Goal: Check status: Check status

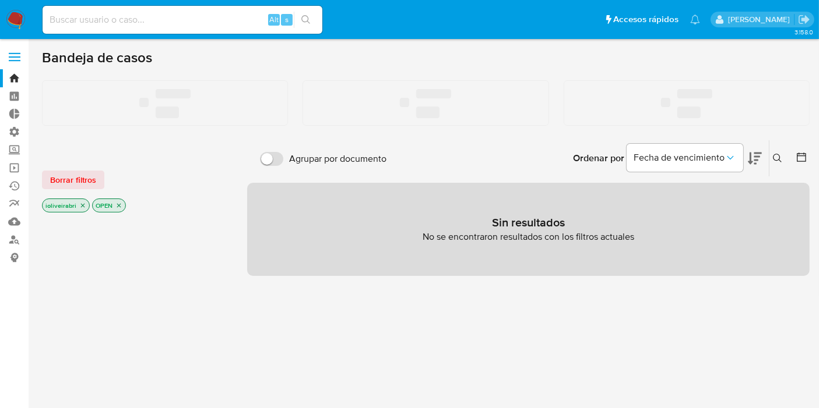
click at [15, 59] on label at bounding box center [14, 57] width 29 height 24
click at [0, 0] on input "checkbox" at bounding box center [0, 0] width 0 height 0
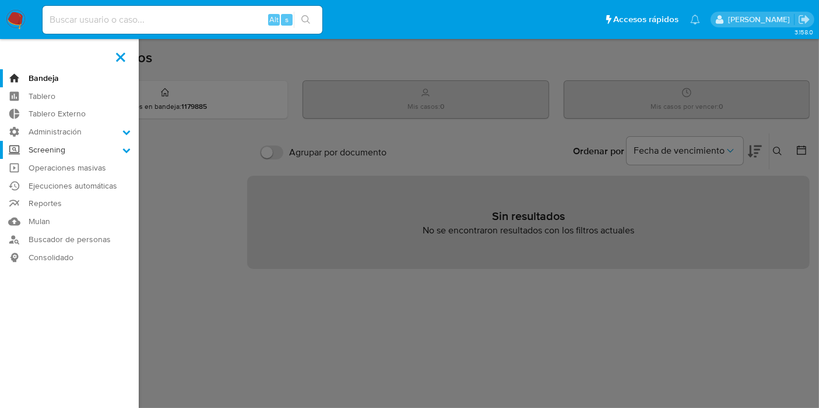
click at [66, 146] on label "Screening" at bounding box center [69, 150] width 139 height 18
click at [0, 0] on input "Screening" at bounding box center [0, 0] width 0 height 0
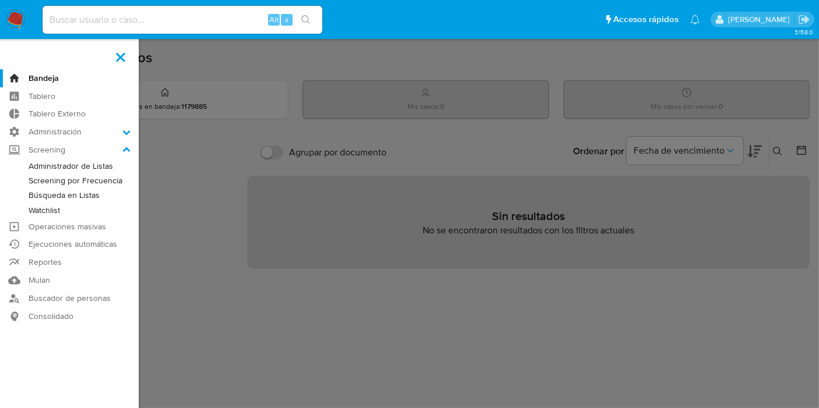
click at [76, 182] on link "Screening por Frecuencia" at bounding box center [69, 181] width 139 height 15
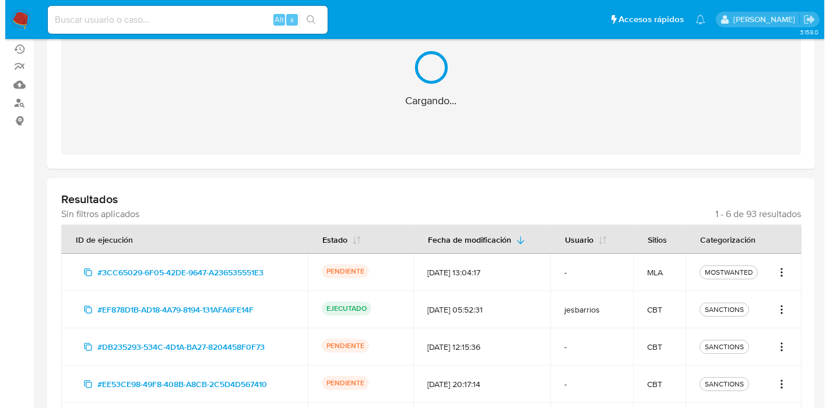
scroll to position [259, 0]
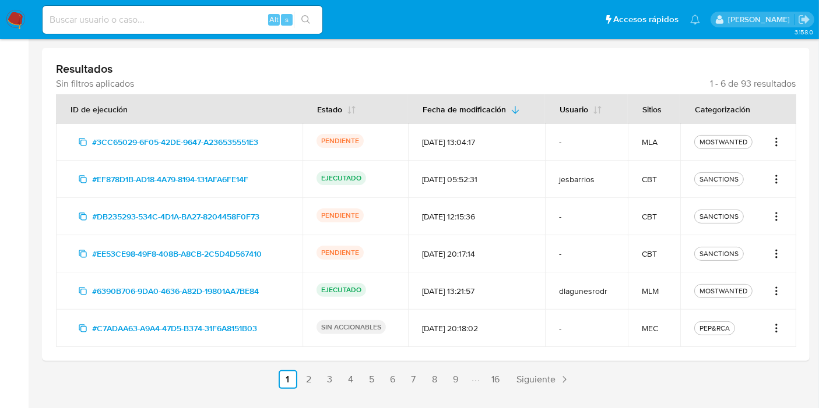
click at [780, 138] on icon "Acciones" at bounding box center [776, 142] width 12 height 14
click at [762, 157] on button "Ver detalles" at bounding box center [738, 167] width 87 height 28
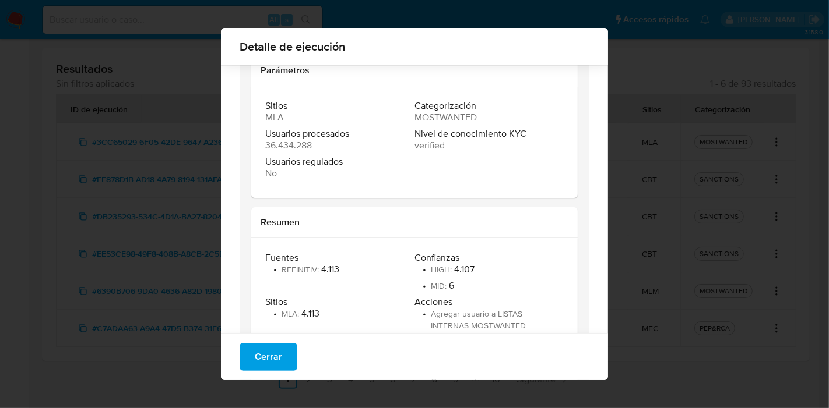
scroll to position [218, 0]
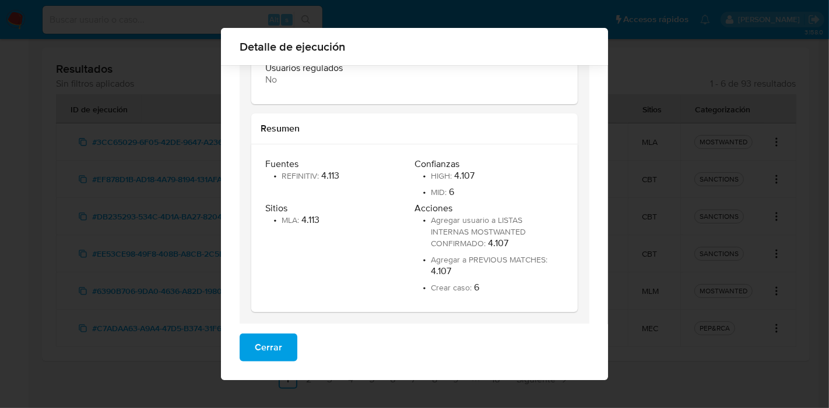
click at [284, 348] on button "Cerrar" at bounding box center [268, 348] width 58 height 28
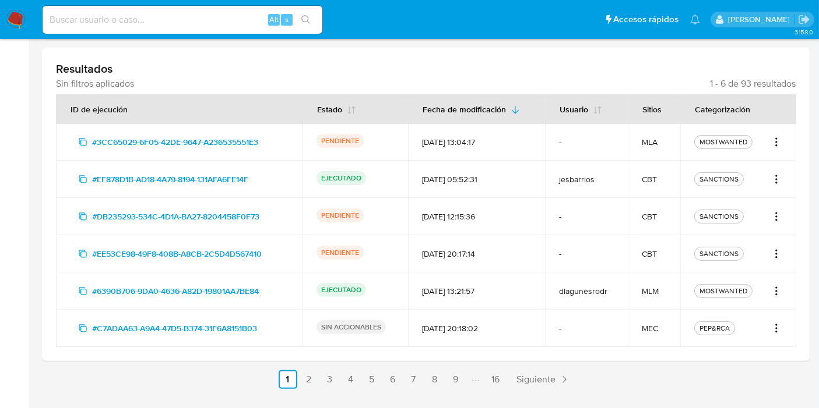
drag, startPoint x: 327, startPoint y: 140, endPoint x: 395, endPoint y: 133, distance: 68.6
click at [394, 134] on div "PENDIENTE" at bounding box center [354, 142] width 77 height 16
click at [415, 145] on td "[DATE] 13:04:17" at bounding box center [476, 142] width 137 height 37
click at [779, 219] on icon "Acciones" at bounding box center [776, 217] width 12 height 14
click at [779, 218] on icon "Acciones" at bounding box center [776, 217] width 12 height 14
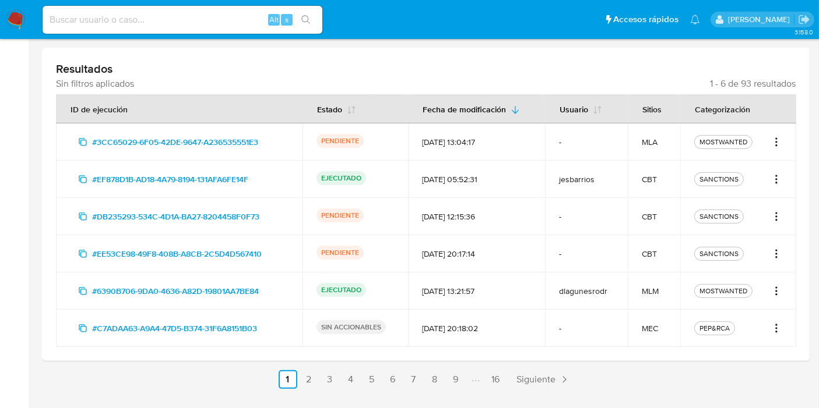
click at [776, 220] on icon "Acciones" at bounding box center [776, 220] width 1 height 1
click at [788, 207] on td "SANCTIONS Ver detalles Ver registros" at bounding box center [738, 216] width 116 height 37
click at [775, 220] on icon "Acciones" at bounding box center [776, 217] width 12 height 14
click at [754, 242] on button "Ver detalles" at bounding box center [738, 242] width 87 height 28
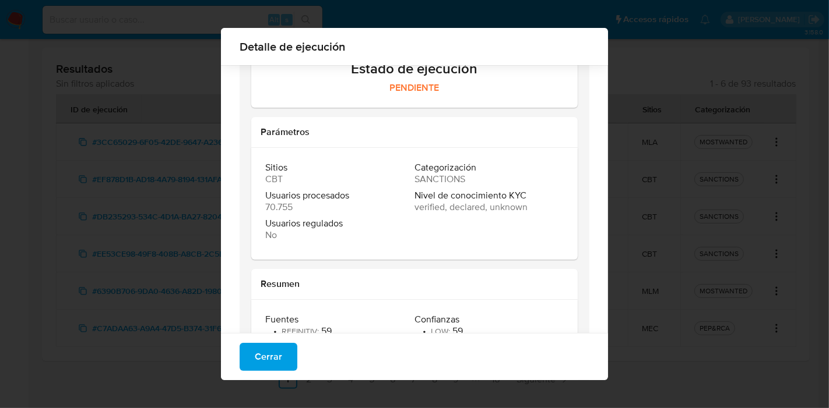
scroll to position [133, 0]
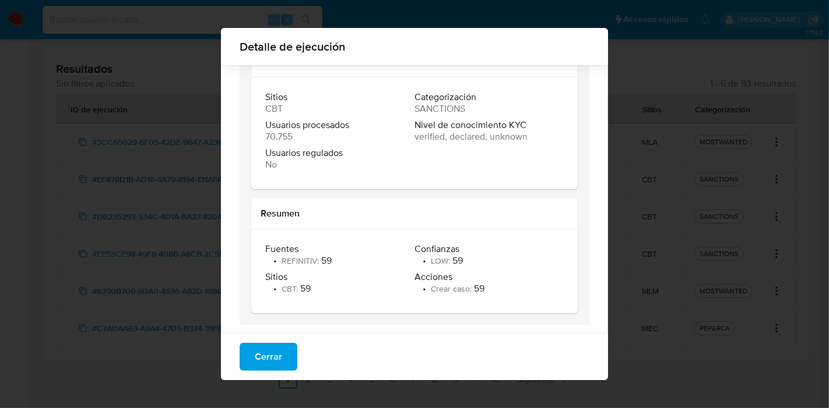
click at [275, 354] on span "Cerrar" at bounding box center [268, 357] width 27 height 26
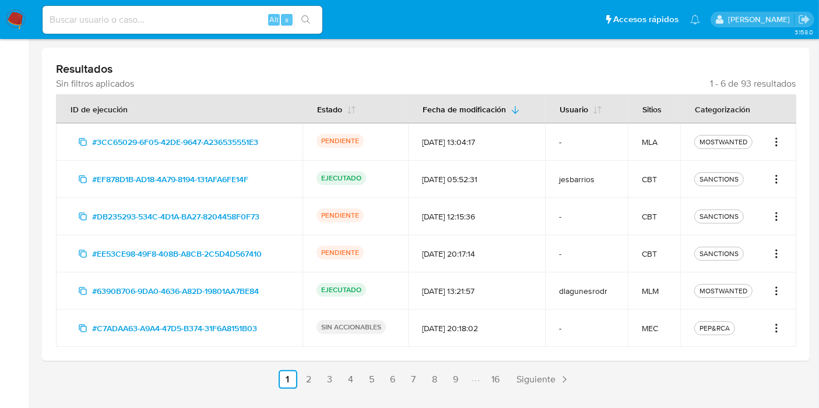
click at [776, 247] on icon "Acciones" at bounding box center [776, 254] width 12 height 14
click at [737, 283] on button "Ver detalles" at bounding box center [738, 279] width 87 height 28
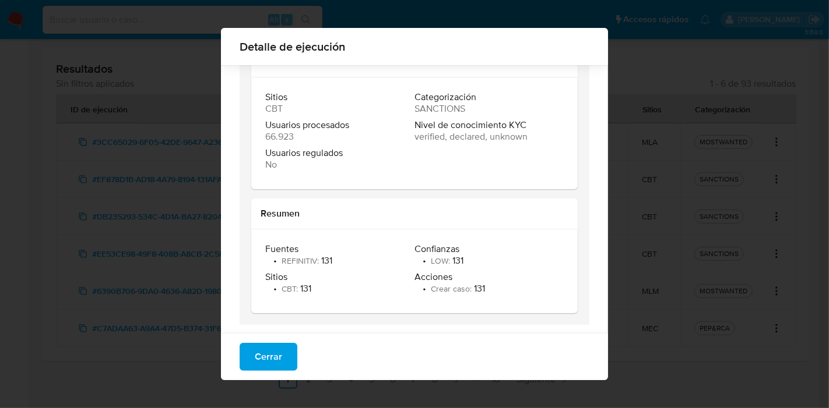
drag, startPoint x: 446, startPoint y: 259, endPoint x: 468, endPoint y: 262, distance: 22.9
click at [468, 262] on div "Confianzas • LOW : 131" at bounding box center [488, 255] width 149 height 23
click at [463, 260] on div "Confianzas • LOW : 131" at bounding box center [488, 255] width 149 height 23
click at [228, 360] on div "Cerrar" at bounding box center [414, 356] width 387 height 47
click at [255, 352] on span "Cerrar" at bounding box center [268, 357] width 27 height 26
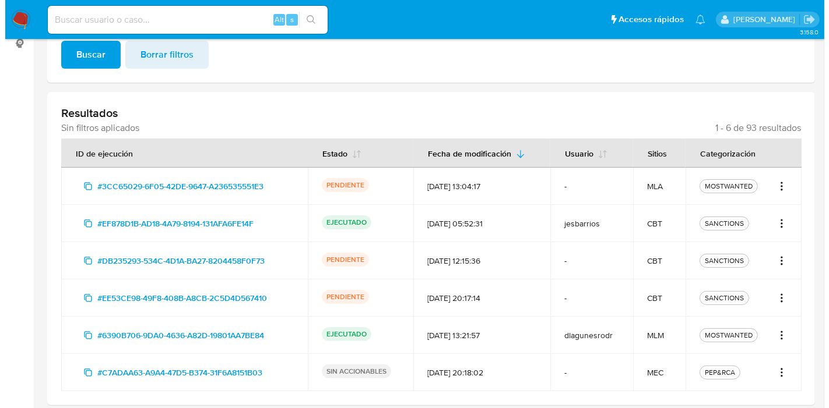
scroll to position [194, 0]
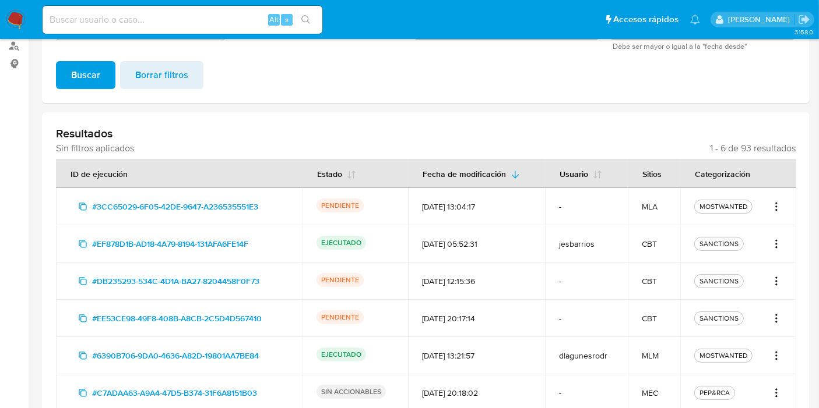
click at [764, 206] on div "MOSTWANTED" at bounding box center [738, 207] width 88 height 14
click at [781, 214] on td "MOSTWANTED" at bounding box center [738, 206] width 116 height 37
click at [777, 210] on icon "Acciones" at bounding box center [776, 207] width 12 height 14
click at [760, 227] on button "Ver detalles" at bounding box center [738, 232] width 87 height 28
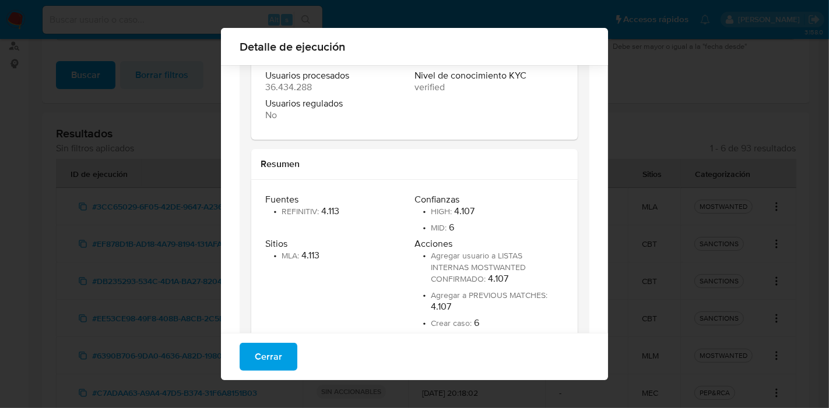
scroll to position [185, 0]
drag, startPoint x: 273, startPoint y: 196, endPoint x: 369, endPoint y: 253, distance: 111.3
click at [369, 253] on div "Fuentes • REFINITIV : 4.113 Confianzas • HIGH : 4.107 • MID : 6 Sitios • MLA : …" at bounding box center [414, 262] width 298 height 140
click at [333, 262] on div "Sitios • MLA : 4.113" at bounding box center [339, 281] width 149 height 91
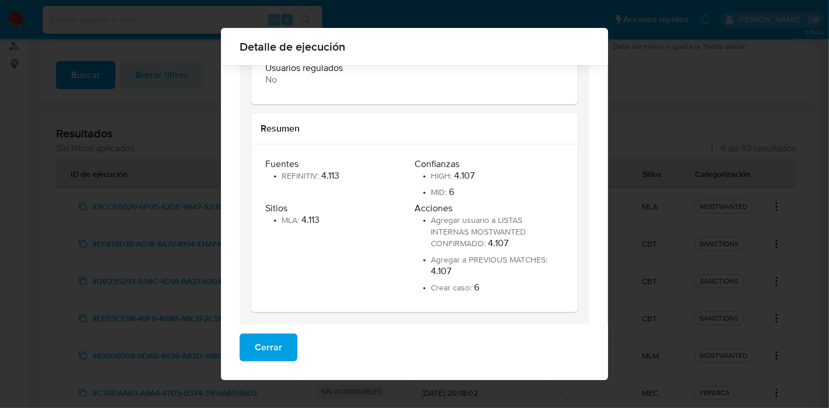
drag, startPoint x: 430, startPoint y: 166, endPoint x: 469, endPoint y: 224, distance: 70.1
click at [469, 224] on div "Fuentes • REFINITIV : 4.113 Confianzas • HIGH : 4.107 • MID : 6 Sitios • MLA : …" at bounding box center [414, 228] width 298 height 140
click at [463, 216] on span "Agregar usuario a LISTAS INTERNAS MOSTWANTED CONFIRMADO :" at bounding box center [478, 231] width 95 height 35
drag, startPoint x: 429, startPoint y: 179, endPoint x: 487, endPoint y: 253, distance: 94.6
click at [474, 234] on div "Fuentes • REFINITIV : 4.113 Confianzas • HIGH : 4.107 • MID : 6 Sitios • MLA : …" at bounding box center [414, 228] width 298 height 140
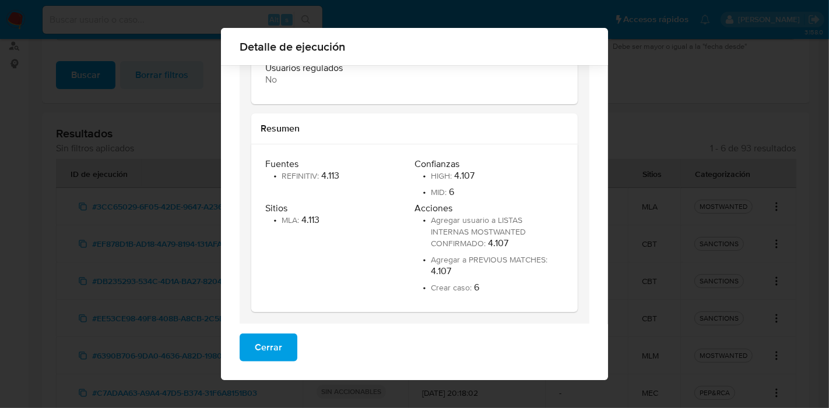
drag, startPoint x: 487, startPoint y: 253, endPoint x: 453, endPoint y: 218, distance: 48.6
click at [484, 252] on ul "• Agregar usuario a LISTAS INTERNAS MOSTWANTED CONFIRMADO : 4.107 • Agregar a P…" at bounding box center [487, 253] width 147 height 79
drag, startPoint x: 447, startPoint y: 210, endPoint x: 566, endPoint y: 234, distance: 120.6
click at [567, 235] on div "Fuentes • REFINITIV : 4.113 Confianzas • HIGH : 4.107 • MID : 6 Sitios • MLA : …" at bounding box center [414, 228] width 326 height 168
click at [506, 230] on span "Agregar usuario a LISTAS INTERNAS MOSTWANTED CONFIRMADO :" at bounding box center [478, 231] width 95 height 35
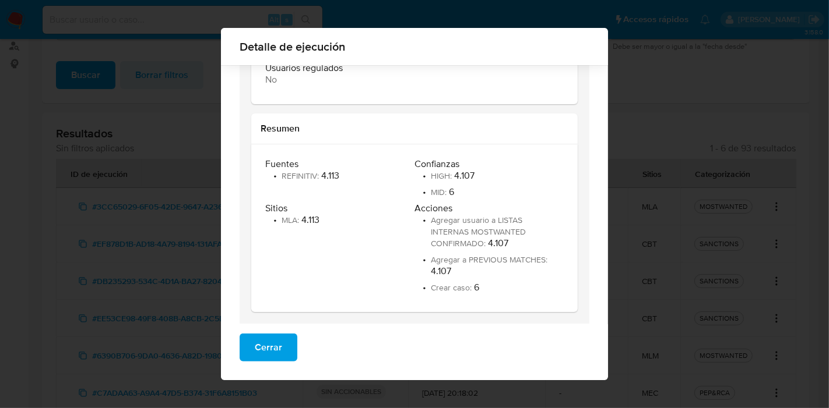
drag, startPoint x: 454, startPoint y: 226, endPoint x: 514, endPoint y: 255, distance: 65.9
click at [514, 255] on ul "• Agregar usuario a LISTAS INTERNAS MOSTWANTED CONFIRMADO : 4.107 • Agregar a P…" at bounding box center [487, 253] width 147 height 79
click at [501, 242] on li "• Agregar usuario a LISTAS INTERNAS MOSTWANTED CONFIRMADO : 4.107" at bounding box center [487, 231] width 147 height 35
drag, startPoint x: 452, startPoint y: 234, endPoint x: 533, endPoint y: 254, distance: 83.4
click at [533, 254] on ul "• Agregar usuario a LISTAS INTERNAS MOSTWANTED CONFIRMADO : 4.107 • Agregar a P…" at bounding box center [487, 253] width 147 height 79
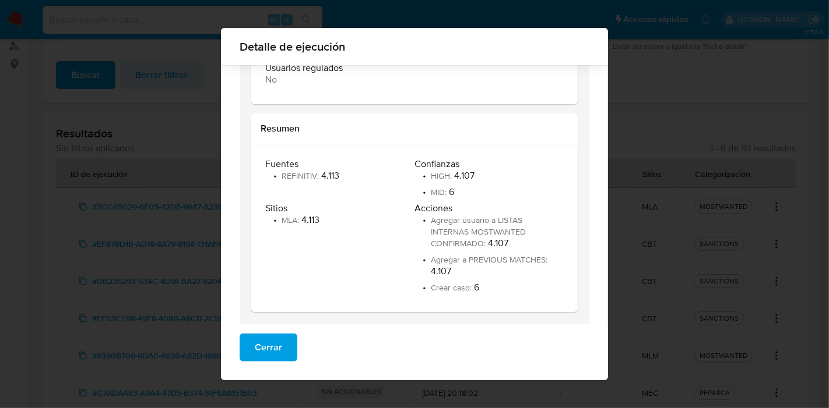
click at [506, 253] on ul "• Agregar usuario a LISTAS INTERNAS MOSTWANTED CONFIRMADO : 4.107 • Agregar a P…" at bounding box center [487, 253] width 147 height 79
drag, startPoint x: 447, startPoint y: 244, endPoint x: 526, endPoint y: 295, distance: 93.6
click at [527, 298] on div "Fuentes • REFINITIV : 4.113 Confianzas • HIGH : 4.107 • MID : 6 Sitios • MLA : …" at bounding box center [414, 228] width 298 height 140
click at [510, 290] on li "• Crear caso : 6" at bounding box center [487, 288] width 147 height 12
drag, startPoint x: 492, startPoint y: 294, endPoint x: 483, endPoint y: 290, distance: 9.6
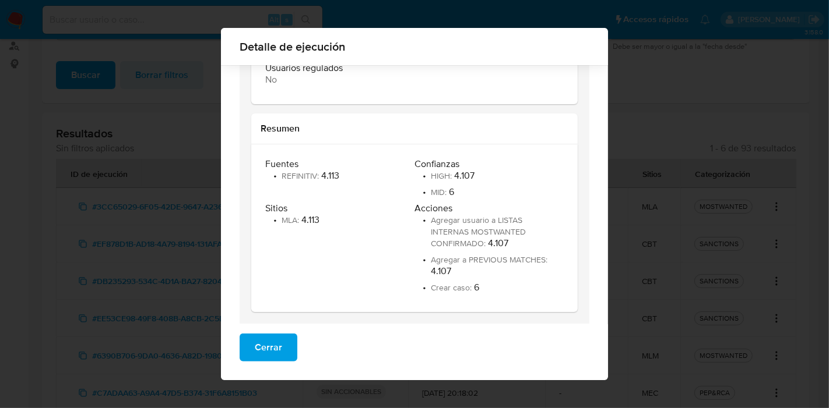
click at [491, 294] on li "• Crear caso : 6" at bounding box center [487, 288] width 147 height 12
click at [481, 290] on li "• Crear caso : 6" at bounding box center [487, 288] width 147 height 12
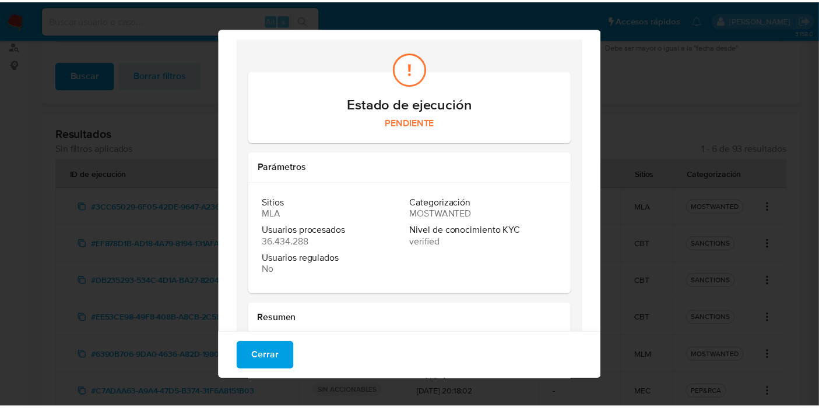
scroll to position [0, 0]
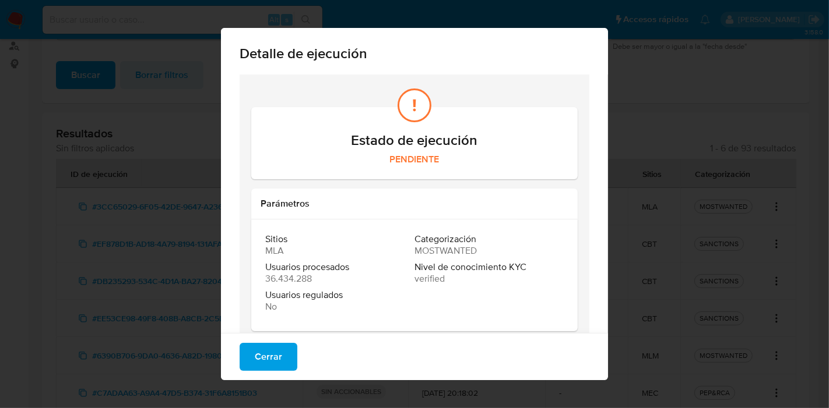
drag, startPoint x: 355, startPoint y: 105, endPoint x: 431, endPoint y: 157, distance: 91.8
click at [446, 150] on div "Estado de ejecución PENDIENTE" at bounding box center [414, 127] width 298 height 77
click at [420, 156] on p "PENDIENTE" at bounding box center [414, 160] width 298 height 12
click at [366, 147] on h2 "Estado de ejecución" at bounding box center [414, 140] width 298 height 17
drag, startPoint x: 349, startPoint y: 142, endPoint x: 433, endPoint y: 158, distance: 85.6
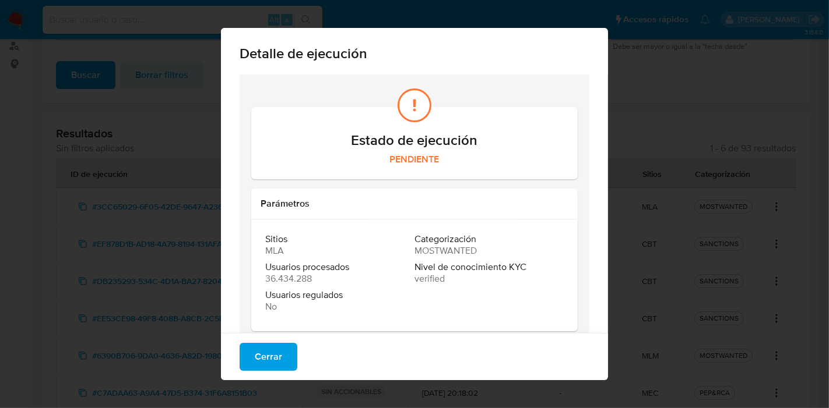
click at [433, 158] on div "Estado de ejecución PENDIENTE" at bounding box center [414, 149] width 298 height 34
click at [433, 162] on p "PENDIENTE" at bounding box center [414, 160] width 298 height 12
click at [260, 358] on span "Cerrar" at bounding box center [268, 357] width 27 height 26
